Goal: Task Accomplishment & Management: Complete application form

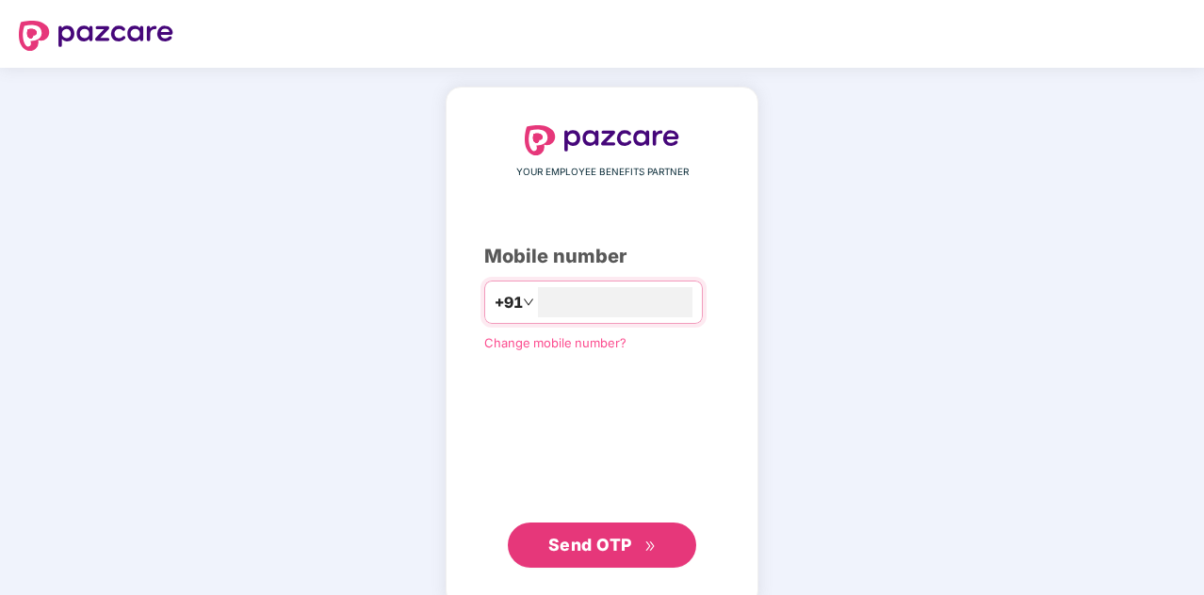
type input "**********"
click at [650, 557] on button "Send OTP" at bounding box center [602, 543] width 188 height 45
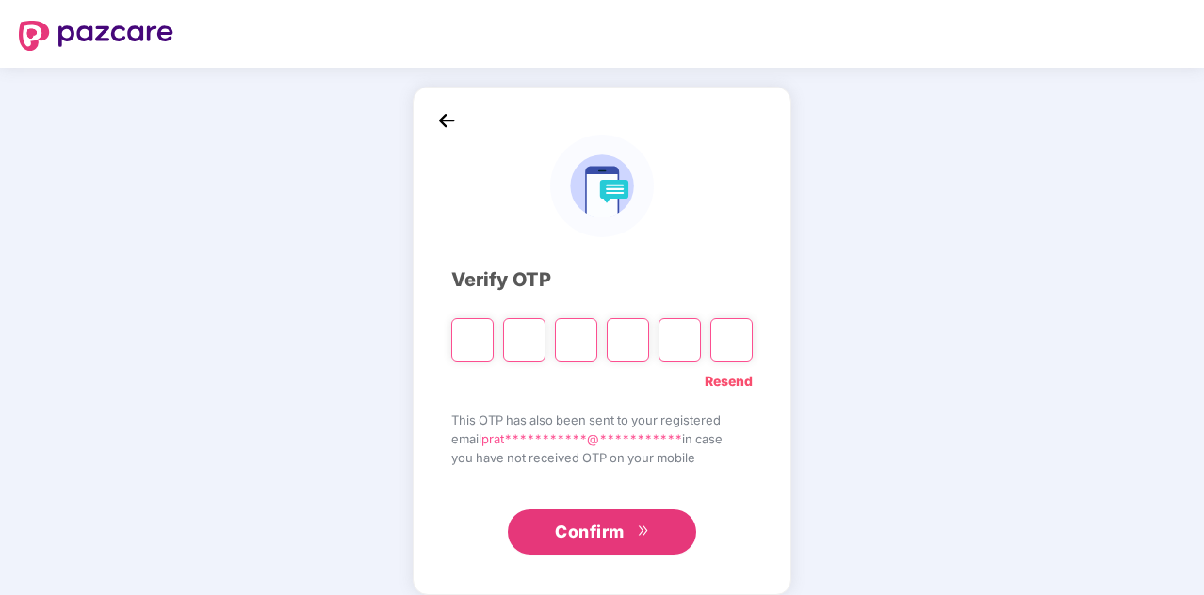
type input "*"
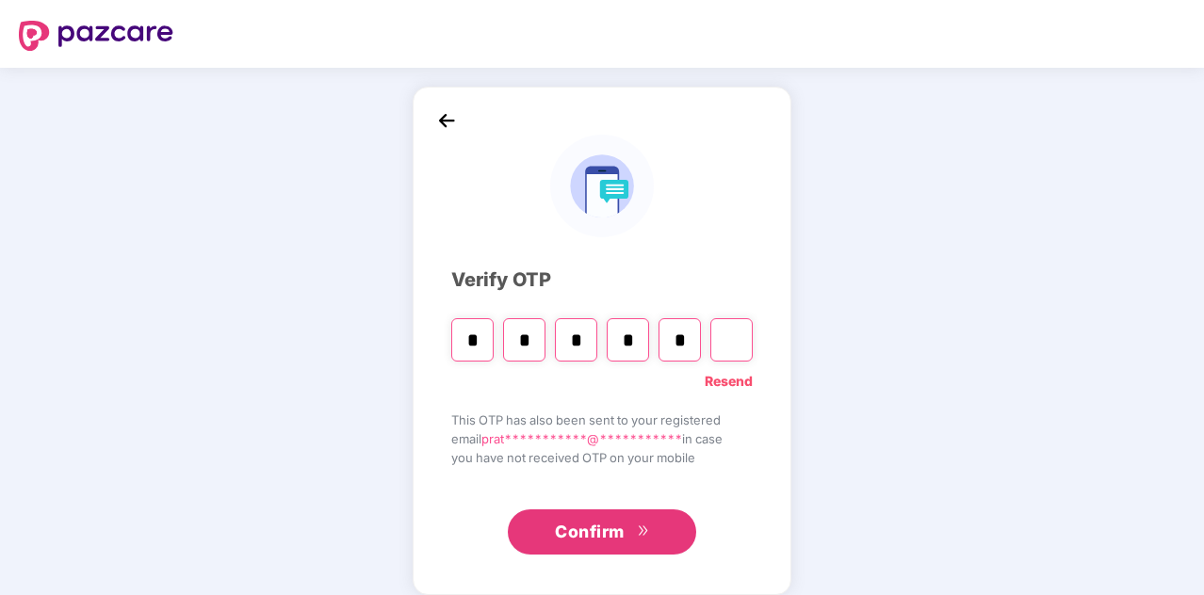
type input "*"
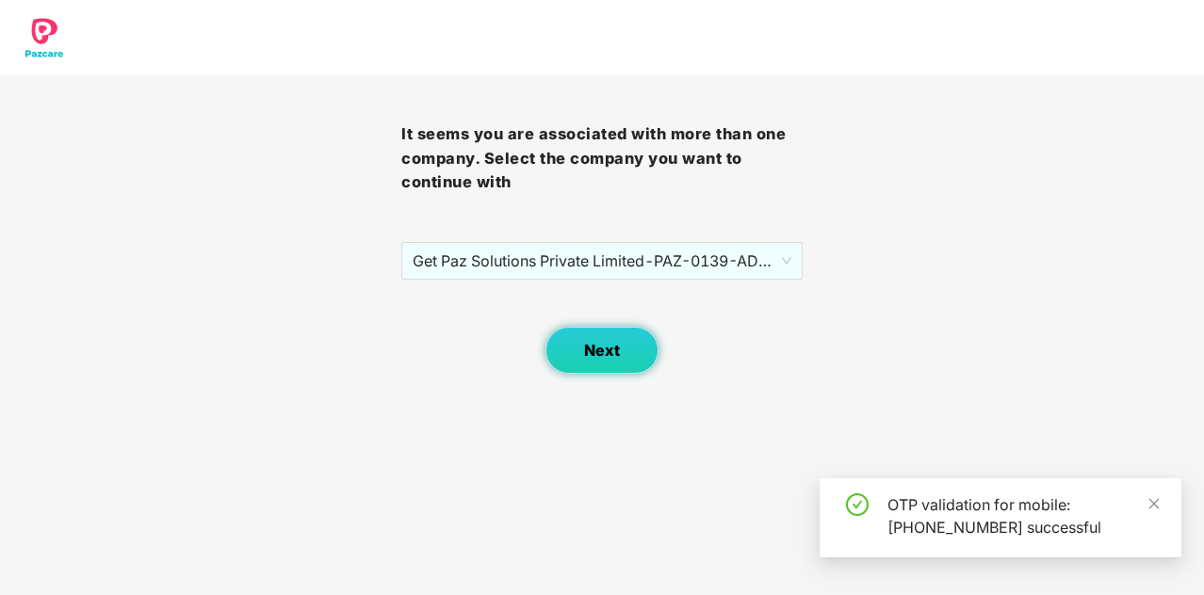
click at [604, 346] on span "Next" at bounding box center [602, 351] width 36 height 18
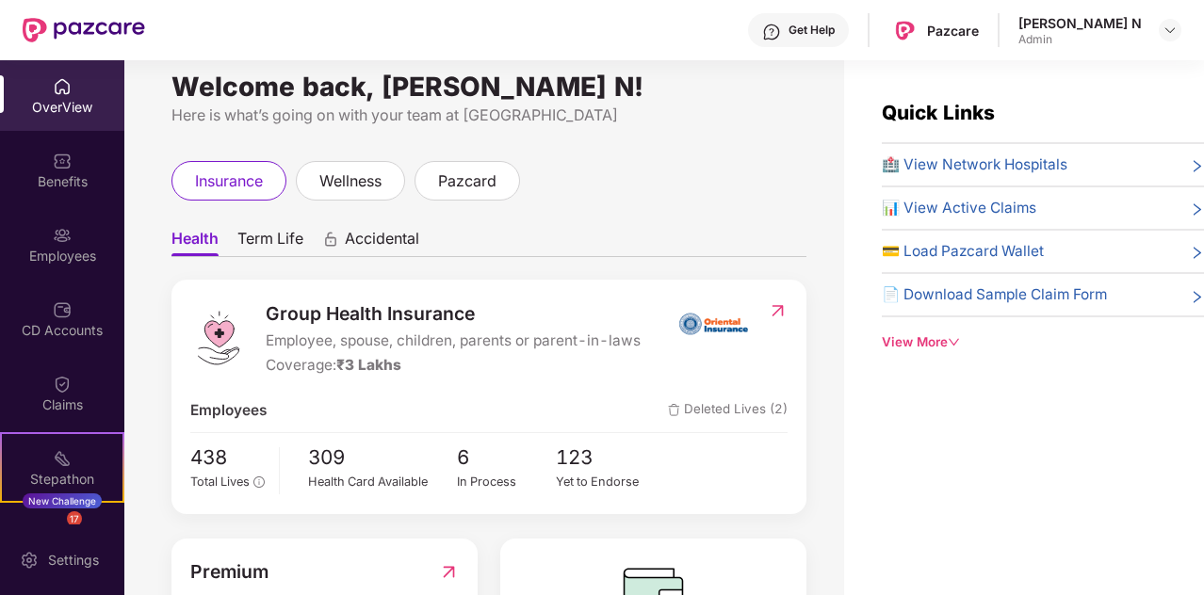
scroll to position [14, 0]
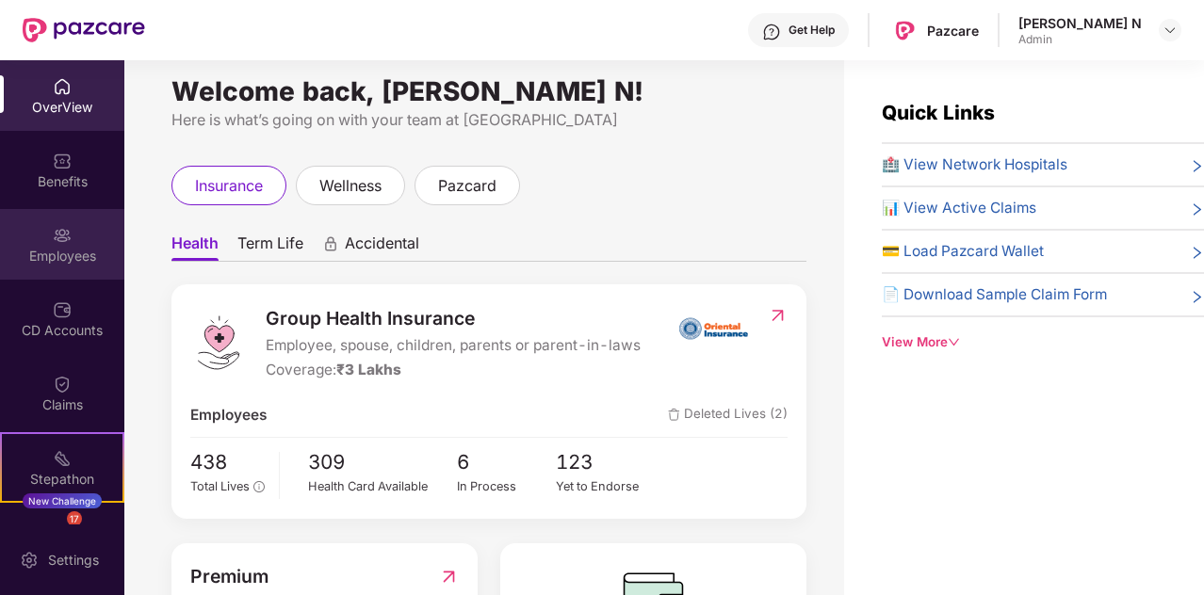
click at [53, 231] on img at bounding box center [62, 235] width 19 height 19
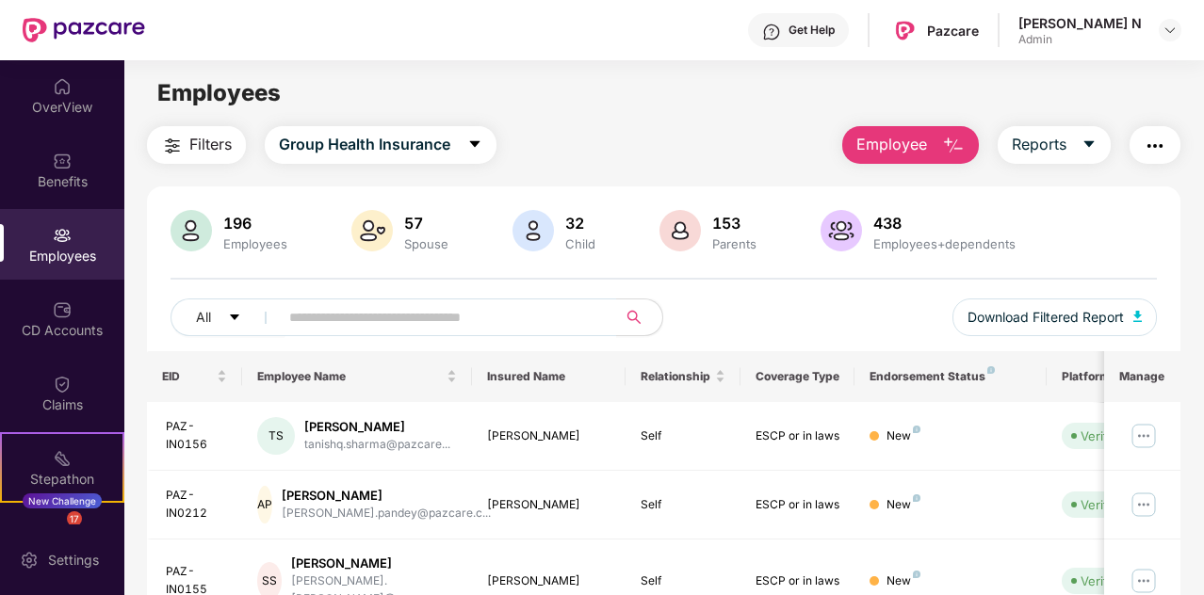
click at [924, 148] on span "Employee" at bounding box center [891, 145] width 71 height 24
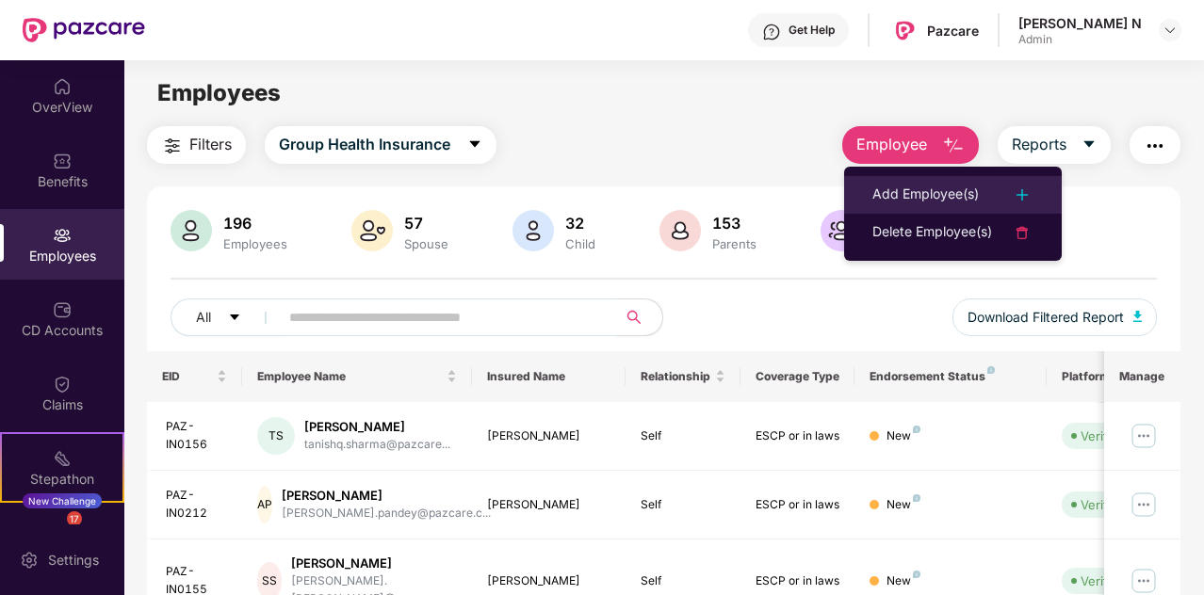
click at [944, 186] on div "Add Employee(s)" at bounding box center [925, 195] width 106 height 23
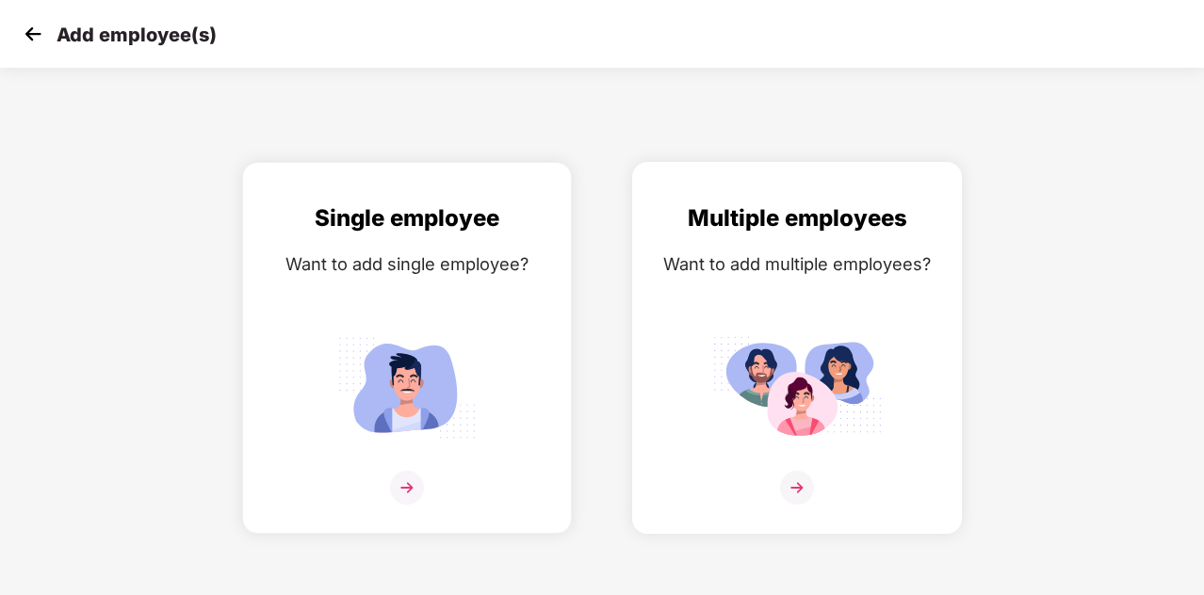
click at [805, 487] on img at bounding box center [797, 488] width 34 height 34
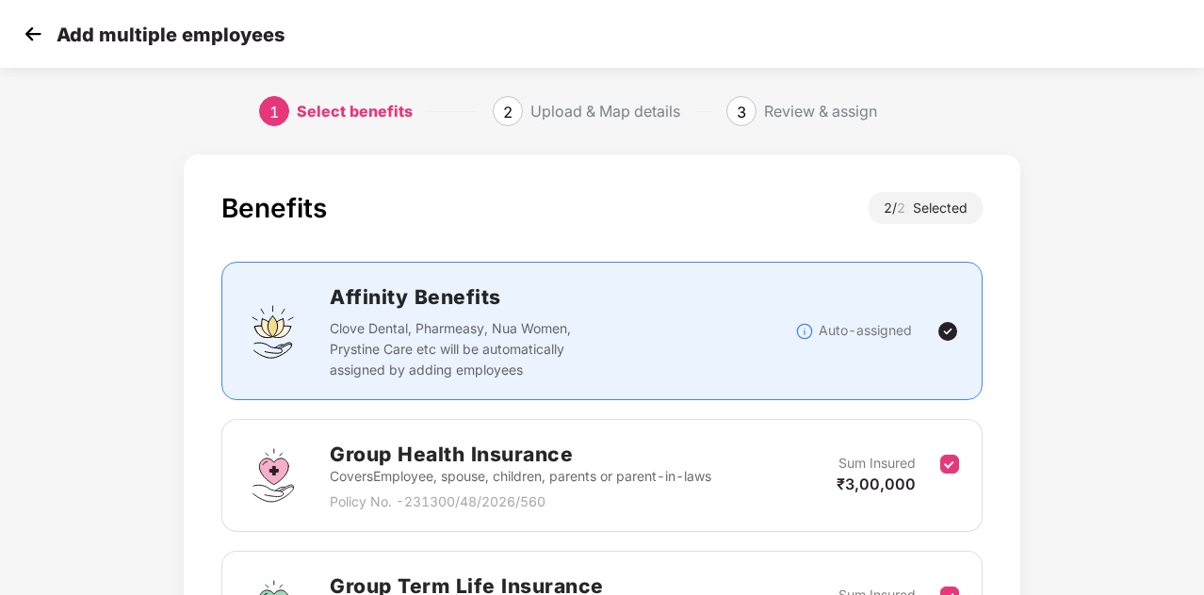
scroll to position [294, 0]
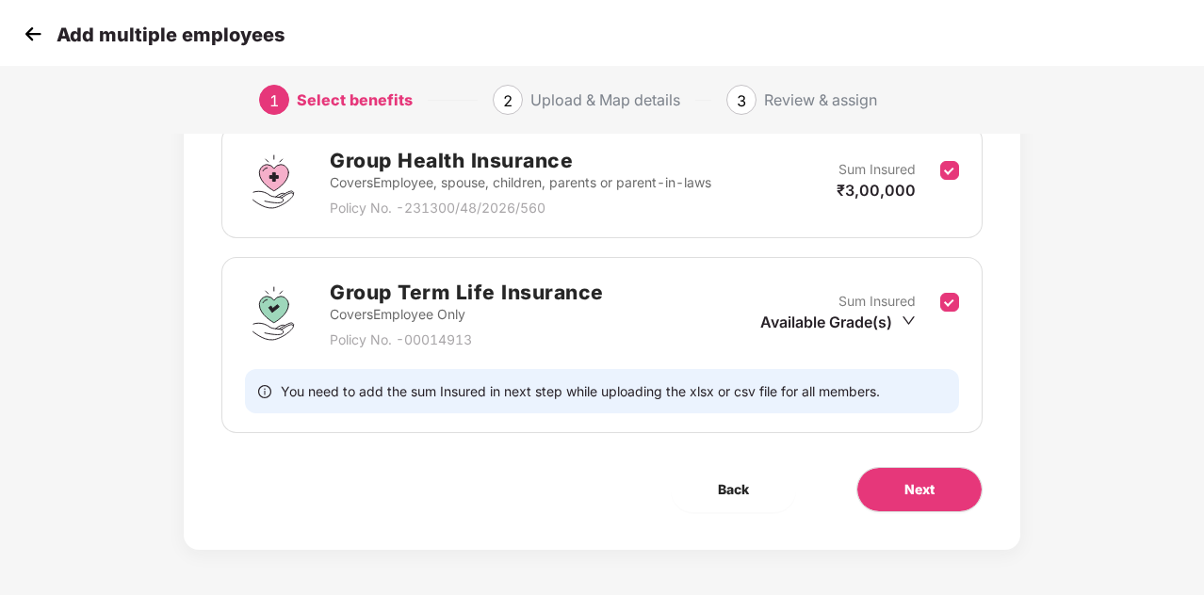
click at [41, 32] on img at bounding box center [33, 34] width 28 height 28
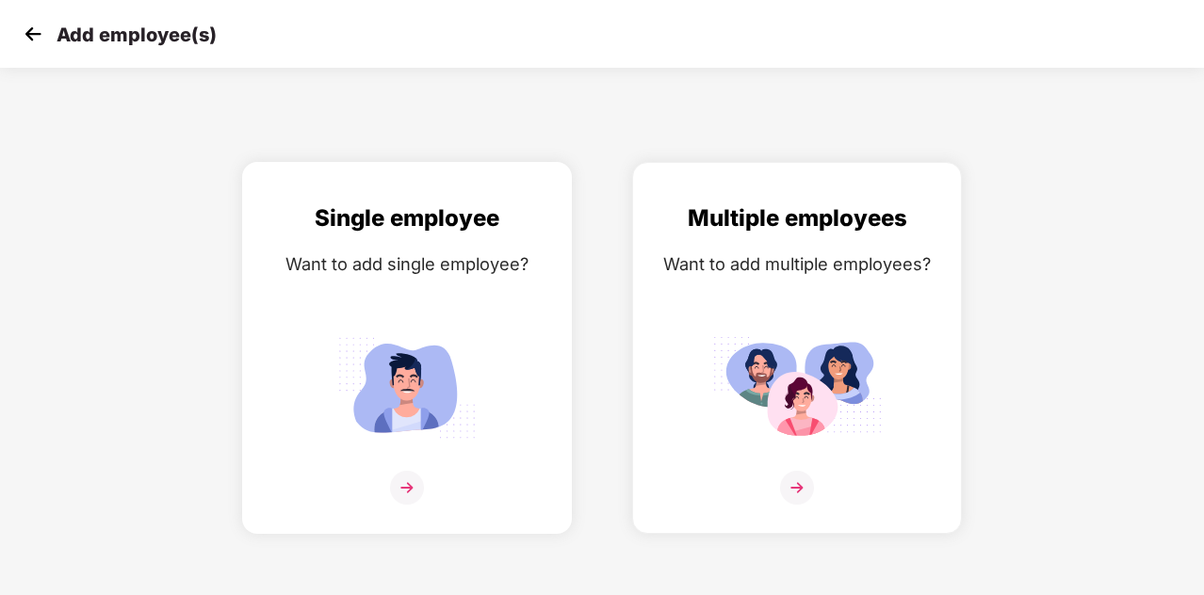
click at [413, 492] on img at bounding box center [407, 488] width 34 height 34
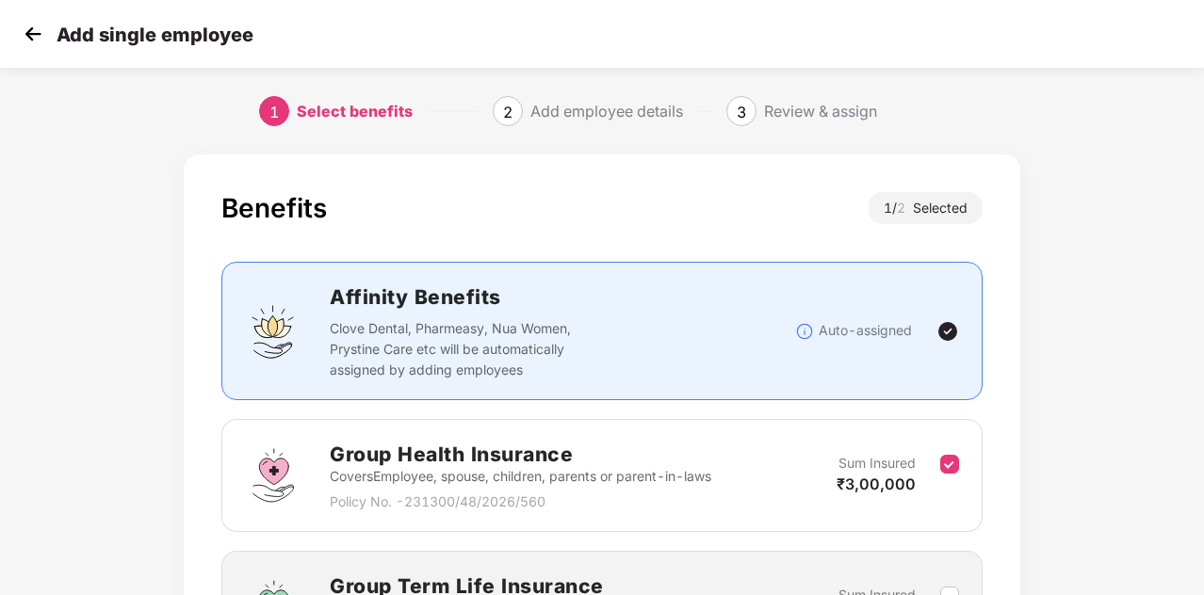
scroll to position [231, 2]
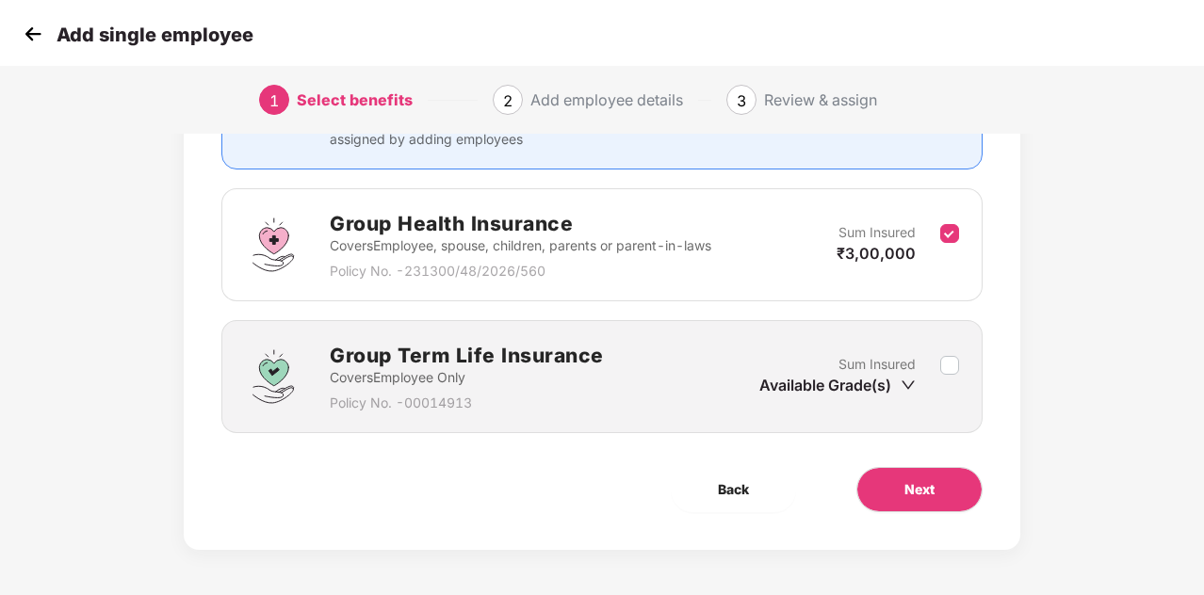
click at [909, 383] on icon "down" at bounding box center [908, 385] width 15 height 15
click at [901, 378] on icon "down" at bounding box center [908, 385] width 15 height 15
click at [910, 380] on icon "down" at bounding box center [908, 385] width 15 height 15
click at [944, 354] on label at bounding box center [949, 377] width 19 height 46
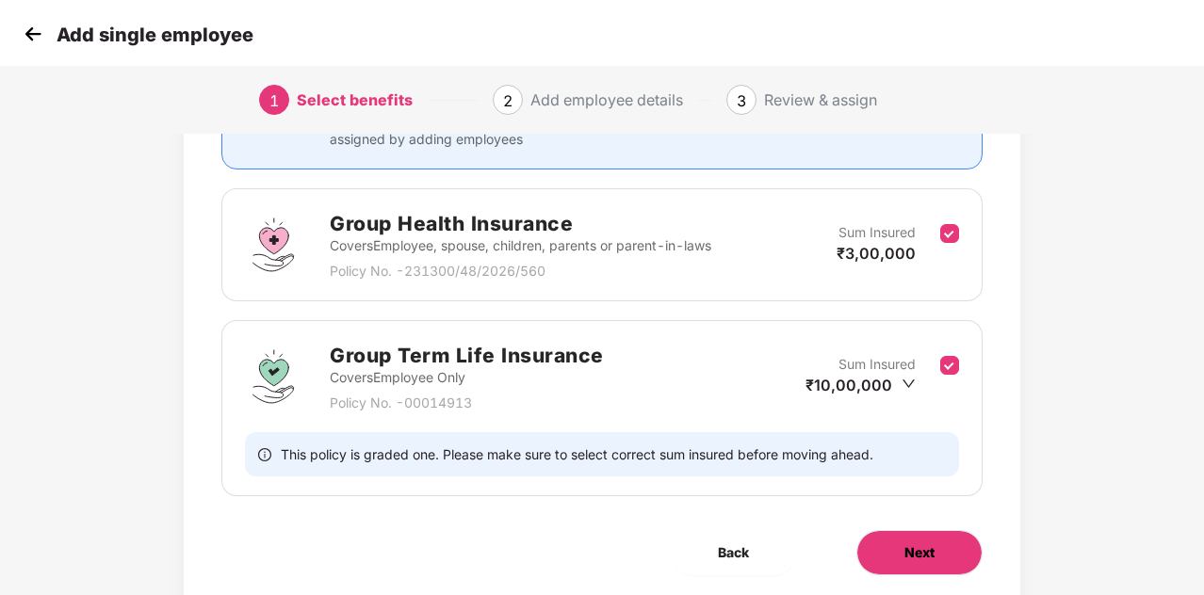
click at [913, 557] on span "Next" at bounding box center [919, 553] width 30 height 21
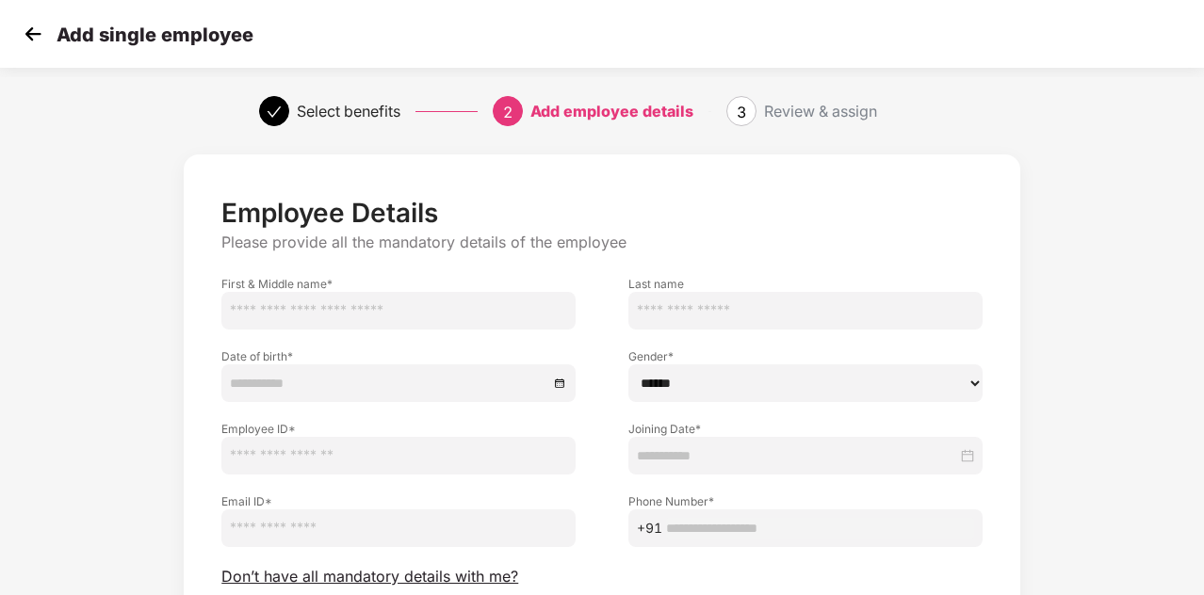
scroll to position [159, 2]
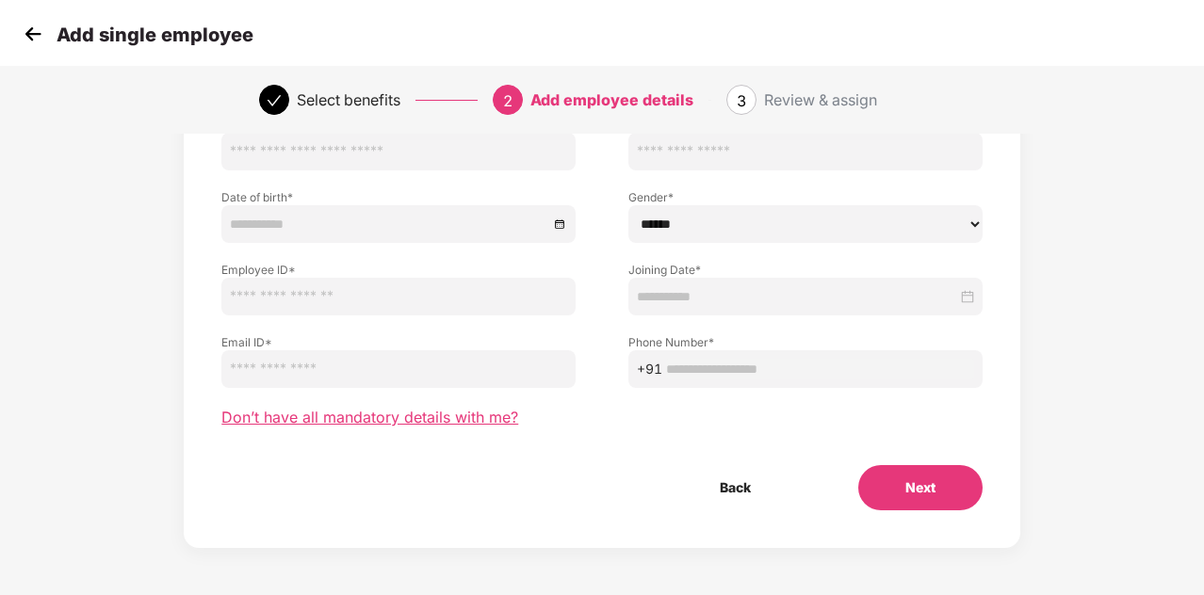
click at [379, 419] on span "Don’t have all mandatory details with me?" at bounding box center [369, 418] width 297 height 20
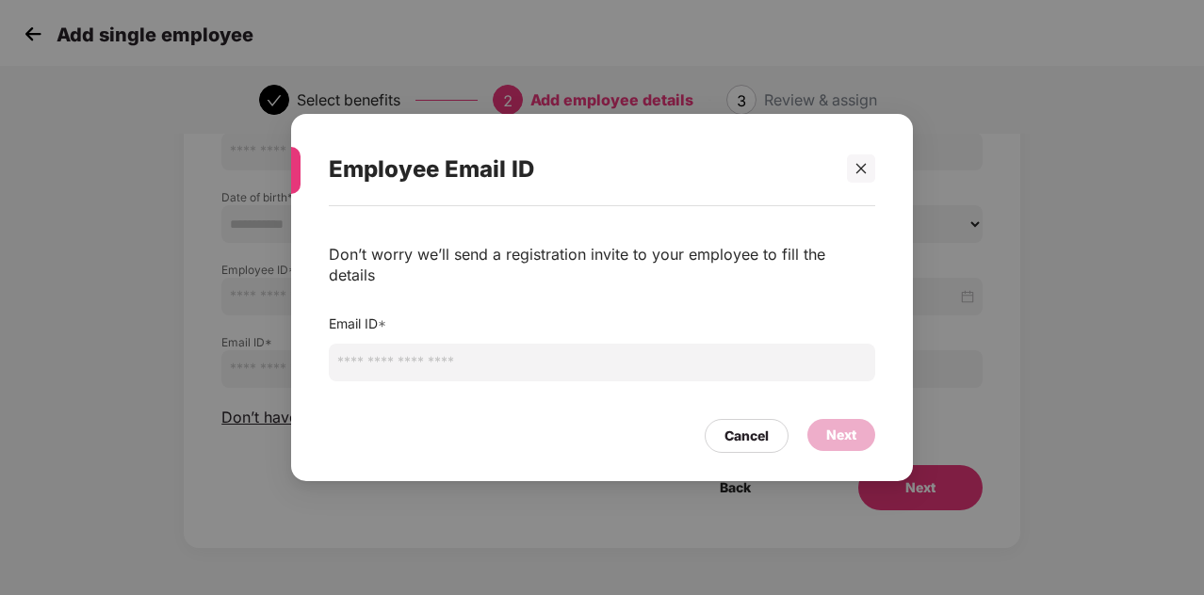
click at [424, 363] on input "email" at bounding box center [602, 363] width 546 height 38
type input "**********"
click at [838, 426] on div "Next" at bounding box center [841, 435] width 30 height 21
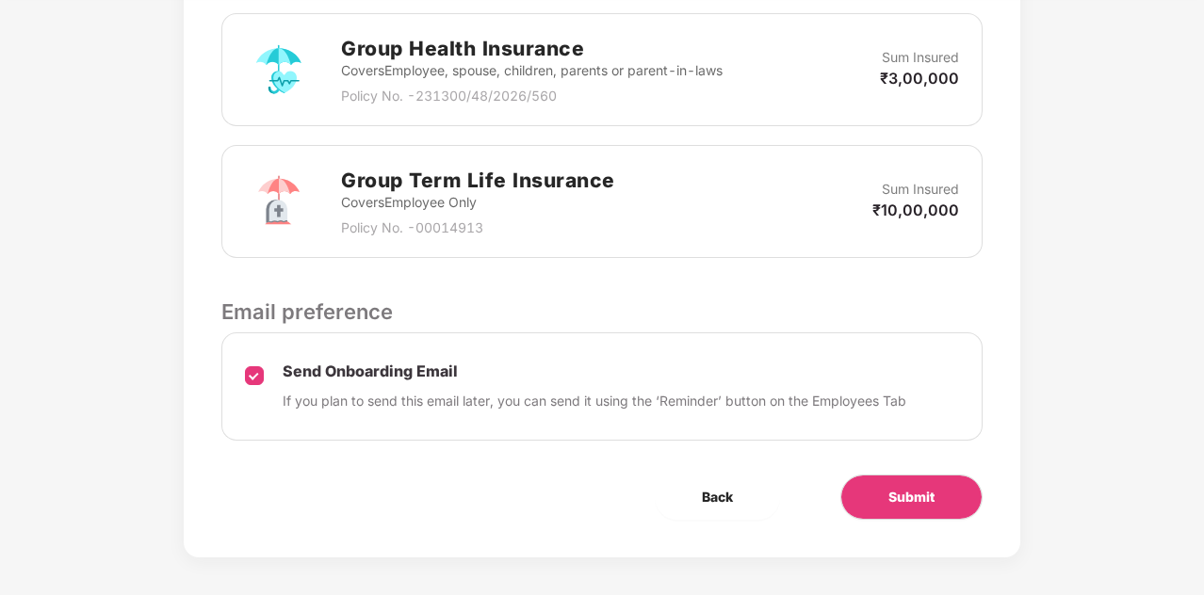
scroll to position [607, 2]
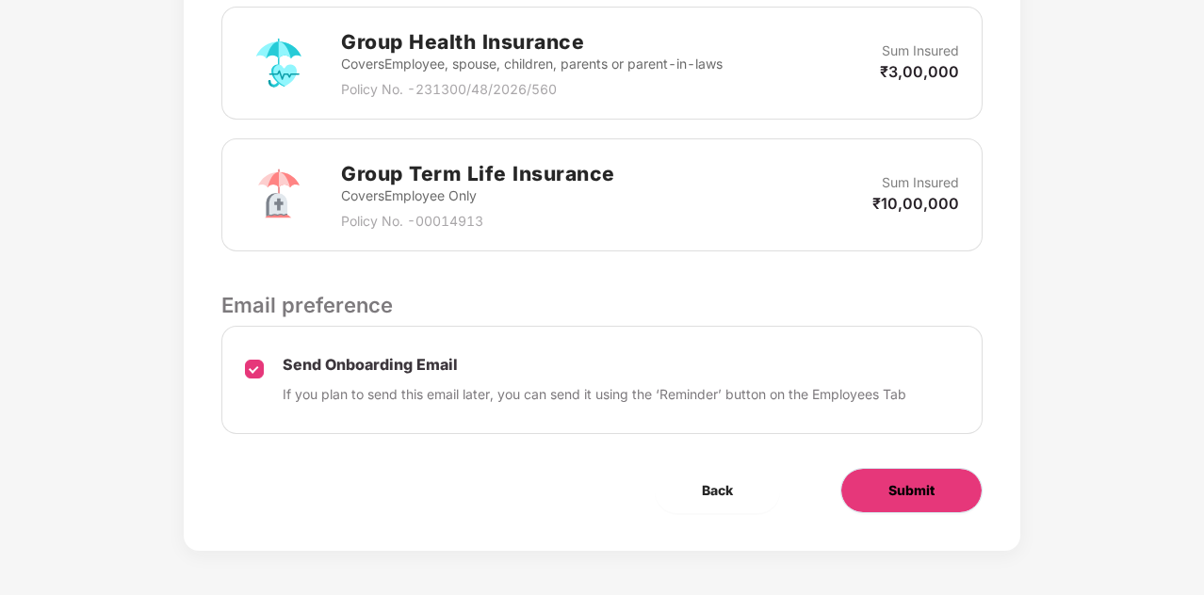
click at [928, 483] on span "Submit" at bounding box center [911, 490] width 46 height 21
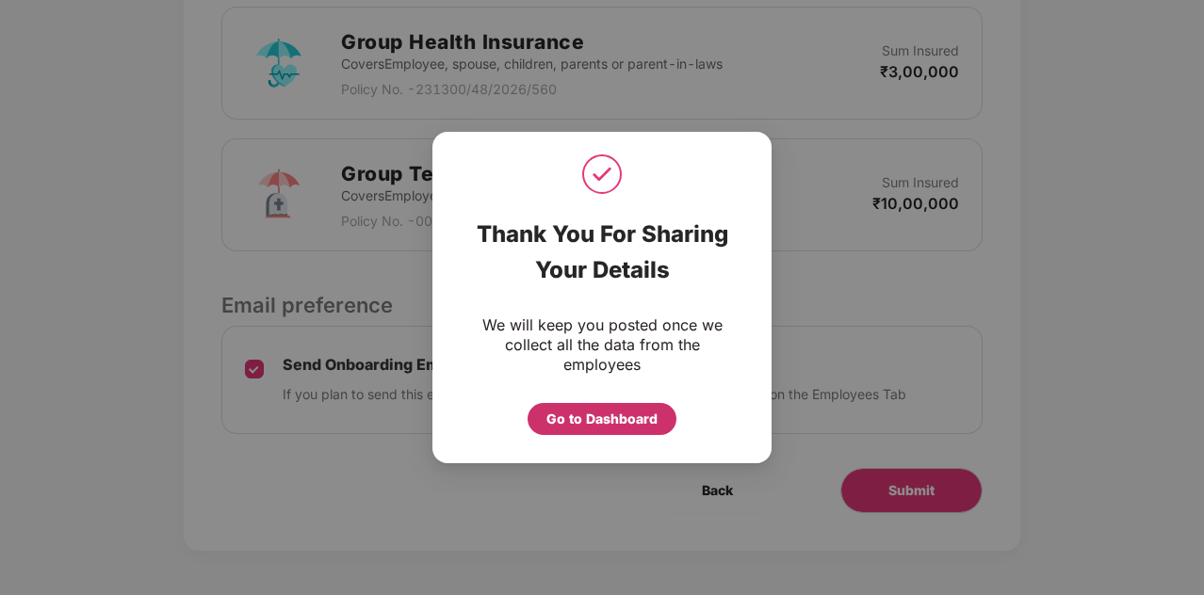
click at [571, 419] on div "Go to Dashboard" at bounding box center [601, 419] width 111 height 21
